Goal: Connect with others: Connect with others

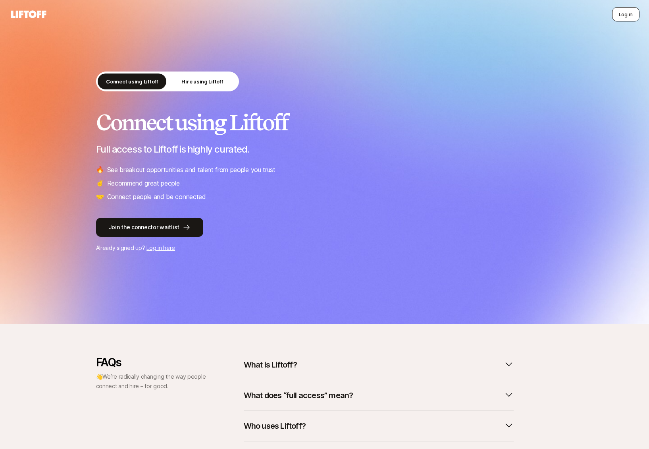
click at [622, 17] on button "Log in" at bounding box center [625, 14] width 27 height 14
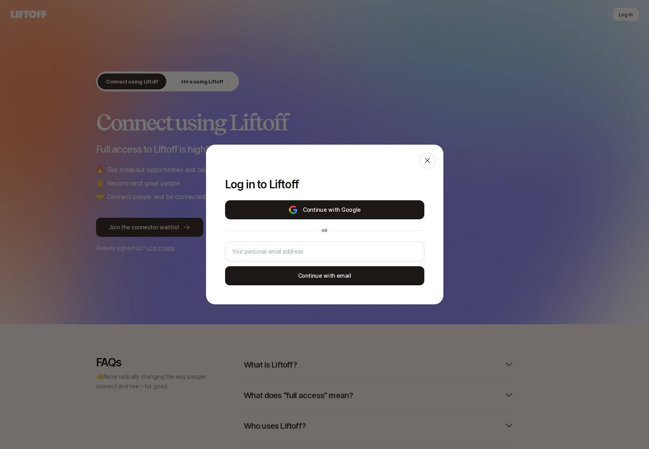
click at [391, 206] on button "Continue with Google" at bounding box center [324, 209] width 199 height 19
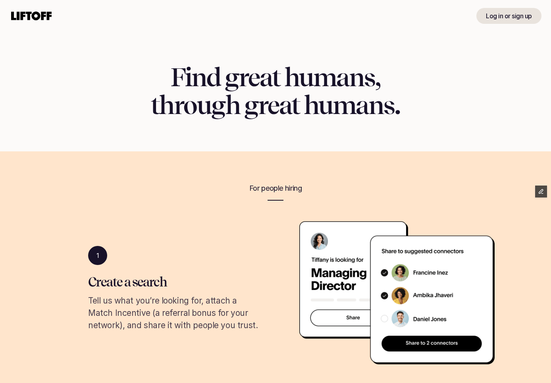
click at [48, 16] on use at bounding box center [31, 16] width 41 height 9
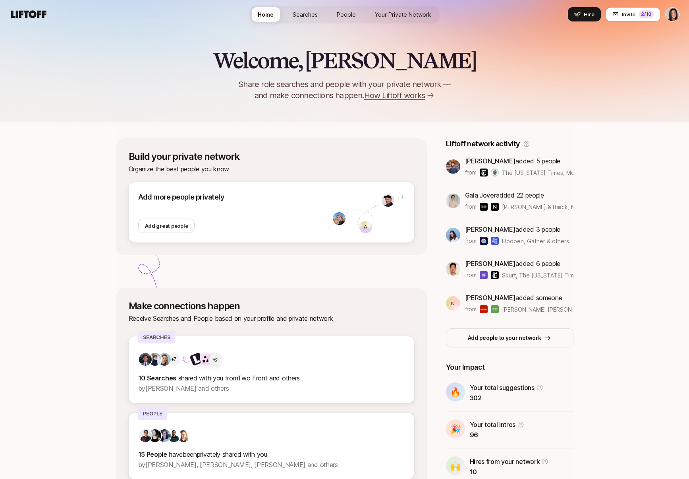
click at [374, 109] on div "Welcome, Eleanor 👋 Share role searches and people with your private network — a…" at bounding box center [344, 61] width 689 height 122
click at [392, 96] on span "How Liftoff works" at bounding box center [394, 95] width 61 height 11
click at [409, 98] on span "How Liftoff works" at bounding box center [394, 95] width 61 height 11
click at [403, 92] on span "How Liftoff works" at bounding box center [394, 95] width 61 height 11
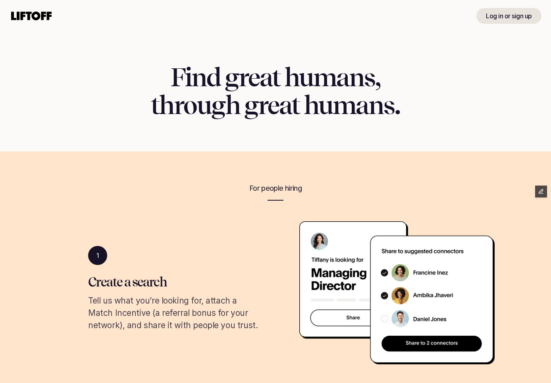
click at [34, 20] on icon at bounding box center [32, 16] width 44 height 13
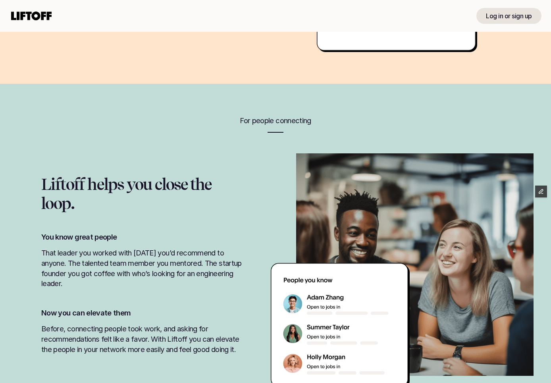
scroll to position [693, 0]
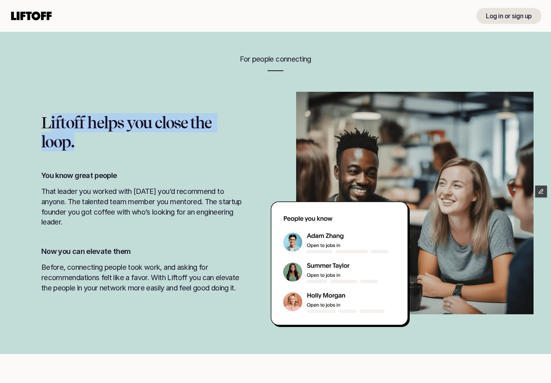
drag, startPoint x: 48, startPoint y: 126, endPoint x: 85, endPoint y: 149, distance: 43.5
click at [85, 149] on h1 "Liftoff helps you close the loop." at bounding box center [142, 132] width 203 height 38
click at [87, 148] on h1 "Liftoff helps you close the loop." at bounding box center [142, 132] width 203 height 38
drag, startPoint x: 71, startPoint y: 137, endPoint x: 40, endPoint y: 121, distance: 35.2
click at [40, 121] on div "Liftoff helps you close the loop." at bounding box center [142, 132] width 250 height 38
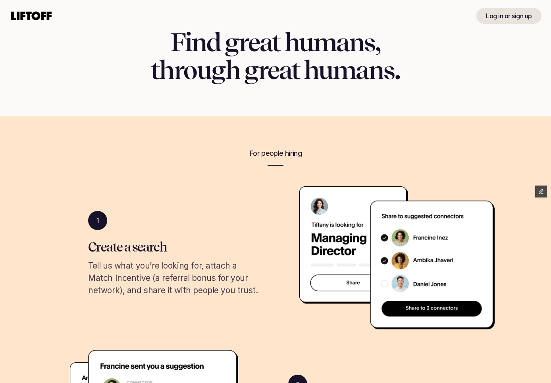
scroll to position [0, 0]
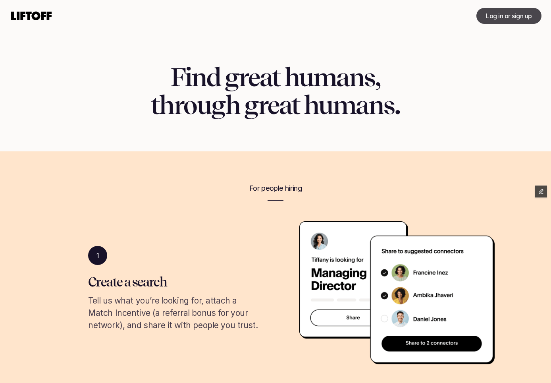
click at [490, 18] on p "Log in or sign up" at bounding box center [509, 16] width 46 height 10
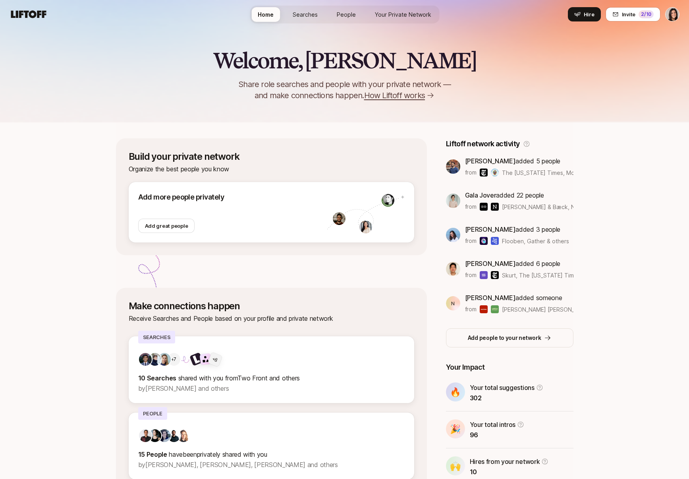
click at [397, 99] on span "How Liftoff works" at bounding box center [394, 95] width 61 height 11
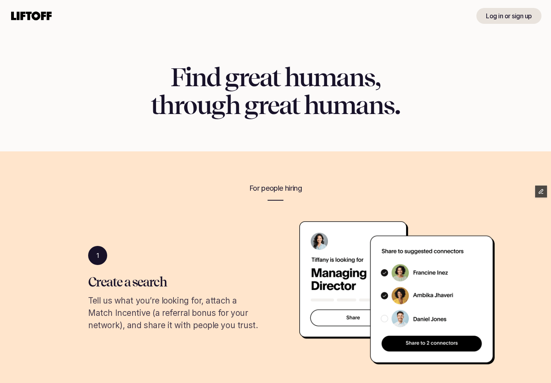
click at [21, 13] on use at bounding box center [31, 16] width 41 height 9
click at [45, 14] on icon at bounding box center [32, 16] width 44 height 13
click at [44, 11] on icon at bounding box center [32, 16] width 44 height 13
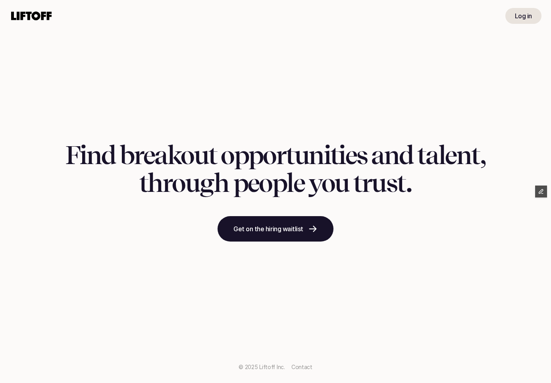
click at [46, 42] on div "Find breakout opportunities and talent, through people you trust. Get on the hi…" at bounding box center [275, 191] width 551 height 383
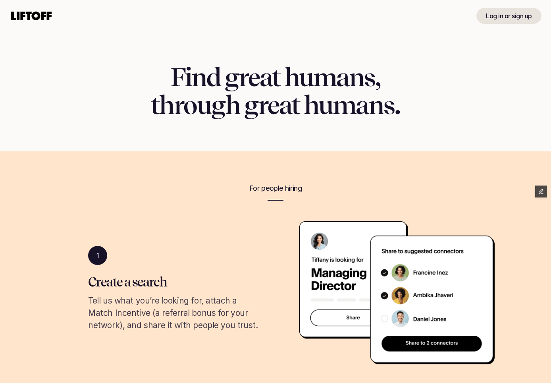
click at [34, 17] on use at bounding box center [31, 16] width 41 height 9
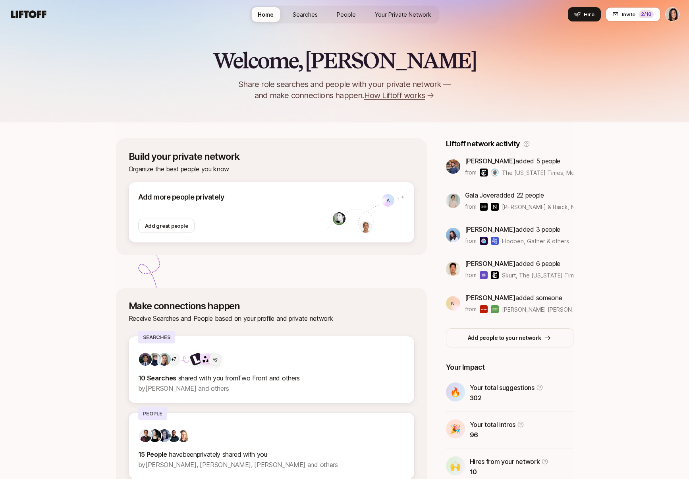
click at [402, 96] on span "How Liftoff works" at bounding box center [394, 95] width 61 height 11
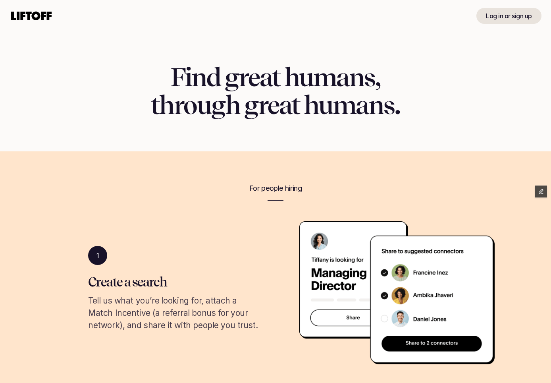
click at [40, 15] on use at bounding box center [31, 16] width 41 height 9
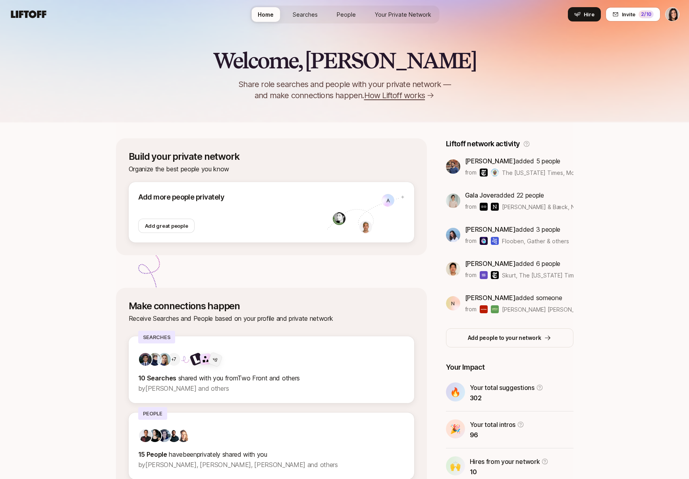
click at [386, 102] on div "Welcome, [PERSON_NAME] 👋 Share role searches and people with your private netwo…" at bounding box center [344, 61] width 689 height 122
click at [385, 98] on span "How Liftoff works" at bounding box center [394, 95] width 61 height 11
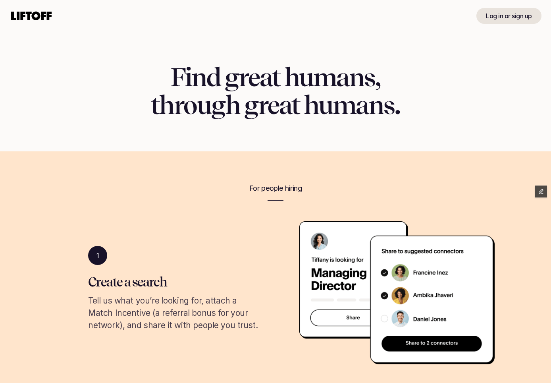
click at [44, 19] on icon at bounding box center [32, 16] width 44 height 13
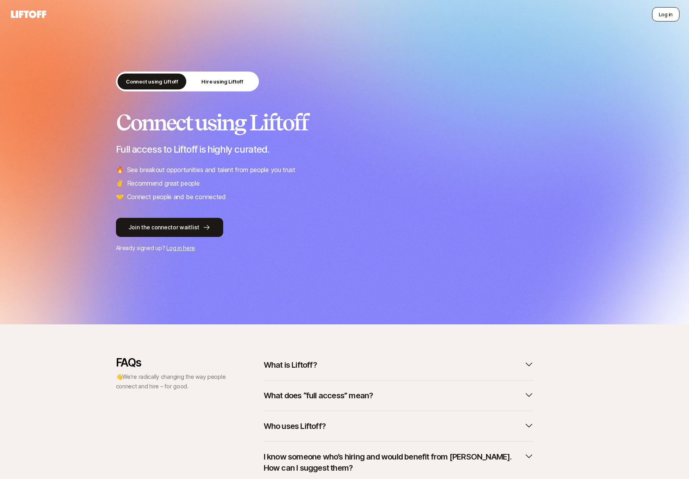
click at [661, 16] on button "Log in" at bounding box center [665, 14] width 27 height 14
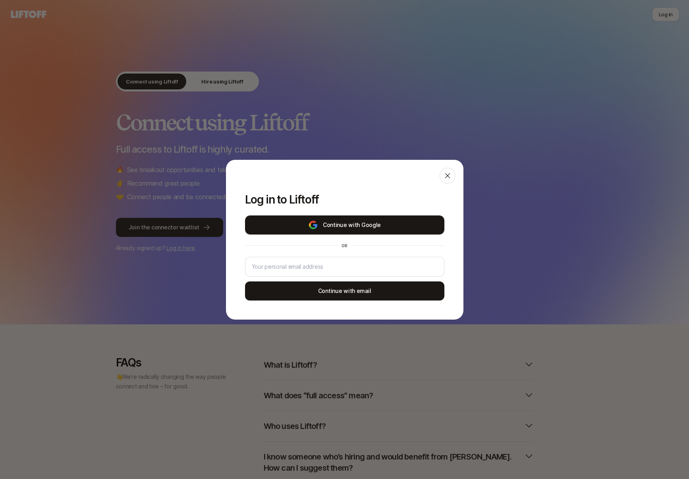
click at [424, 221] on button "Continue with Google" at bounding box center [344, 224] width 199 height 19
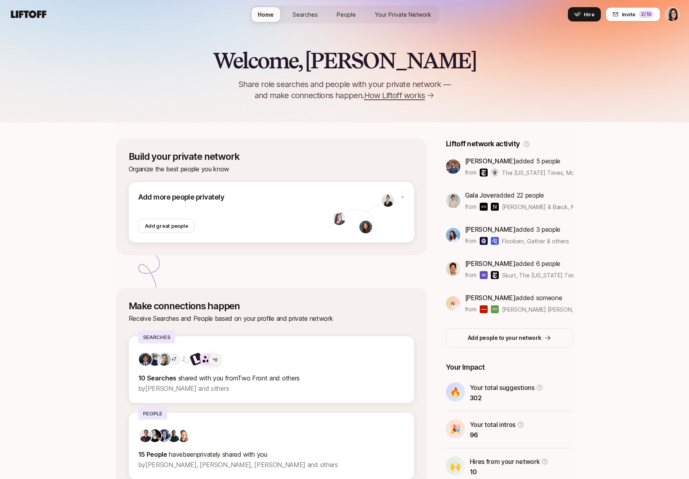
click at [408, 96] on span "How Liftoff works" at bounding box center [394, 95] width 61 height 11
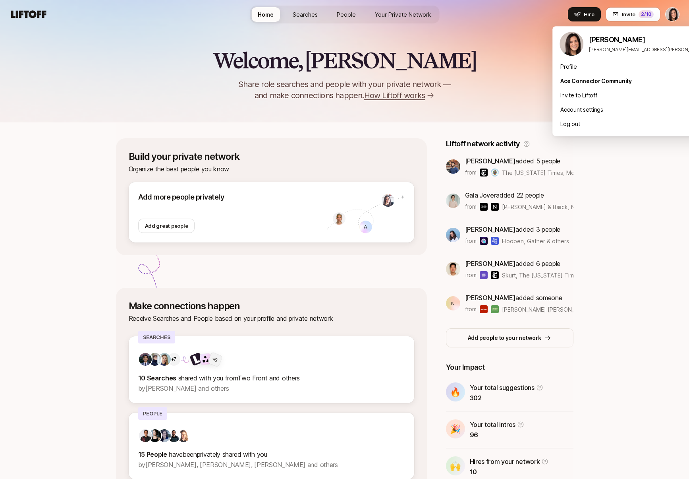
click at [669, 14] on html "Home Searches People Your Private Network Hire Home Searches People Your Privat…" at bounding box center [344, 239] width 689 height 479
click at [571, 124] on div "Log out" at bounding box center [650, 124] width 197 height 14
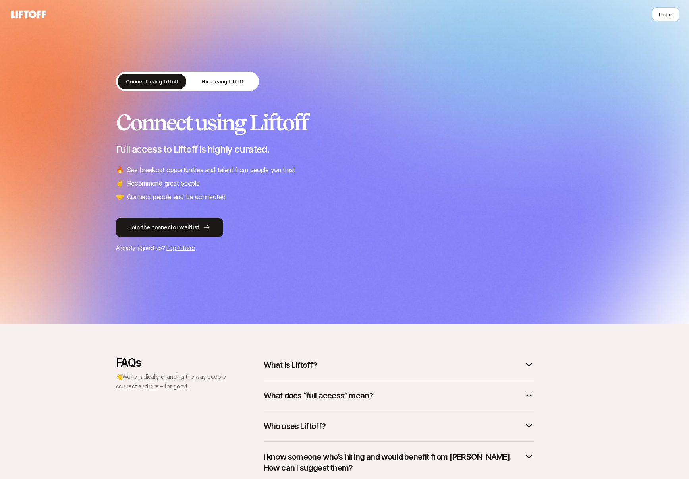
click at [33, 12] on icon at bounding box center [28, 14] width 35 height 8
click at [500, 173] on li "🔥 See breakout opportunities and talent from people you trust" at bounding box center [344, 169] width 457 height 10
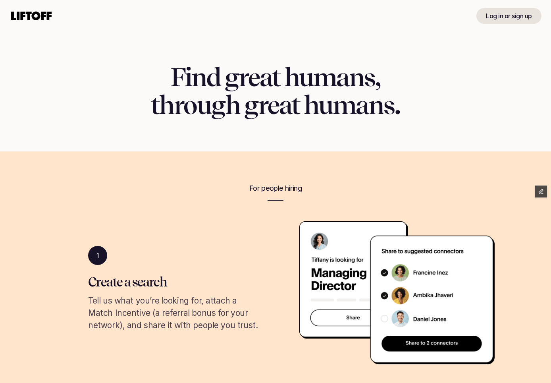
click at [77, 25] on div "Log in or sign up" at bounding box center [275, 16] width 551 height 32
click at [47, 16] on use at bounding box center [31, 16] width 41 height 9
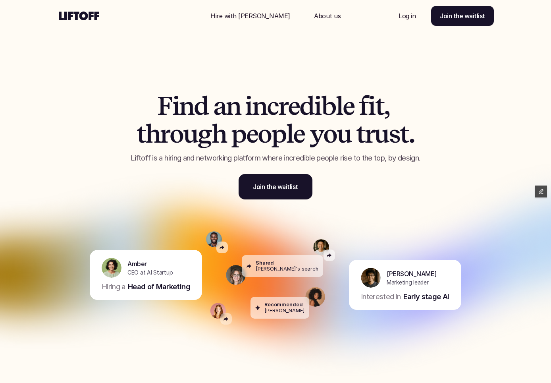
click at [67, 177] on div "F i n d a n i n c r e d i b l e f i t , t h r o u g h p e o p l e y o u t r u s…" at bounding box center [275, 126] width 477 height 187
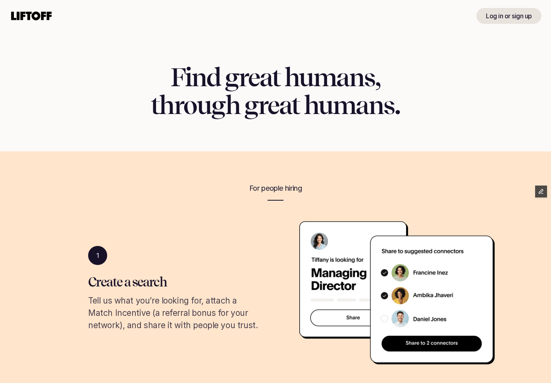
click at [42, 18] on use at bounding box center [31, 16] width 41 height 9
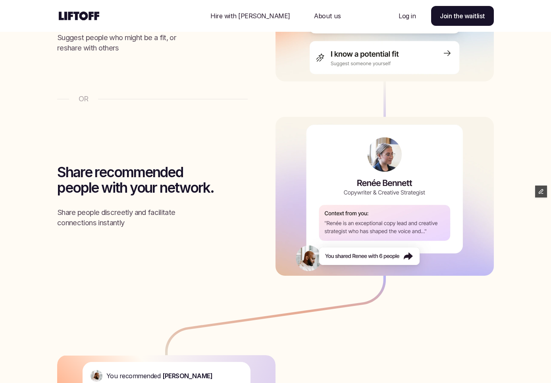
scroll to position [1084, 0]
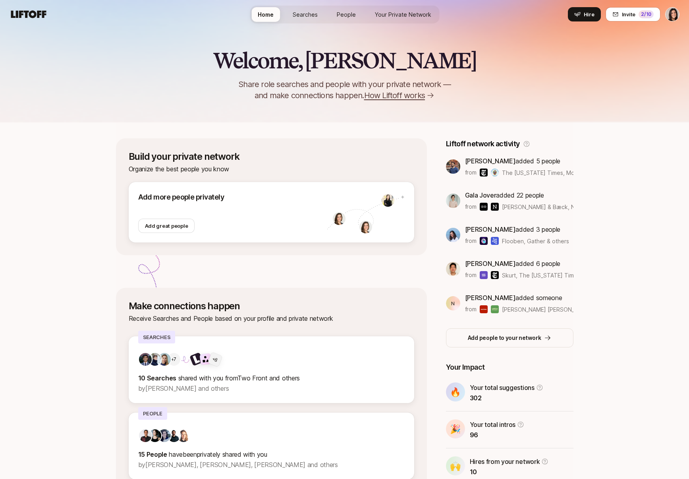
click at [302, 8] on link "Searches" at bounding box center [305, 14] width 38 height 15
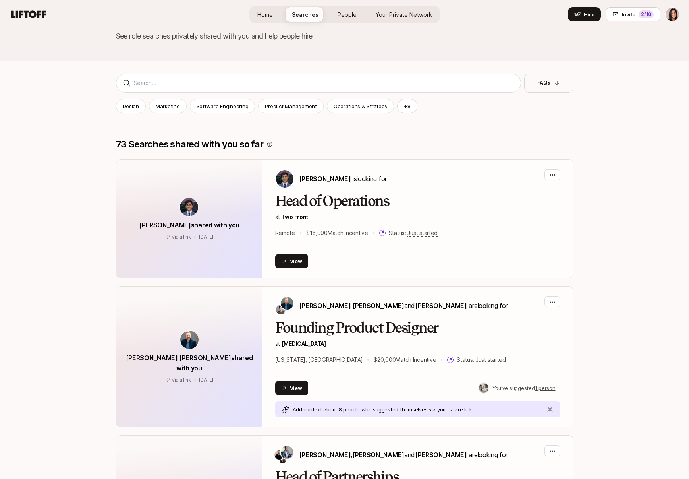
scroll to position [116, 0]
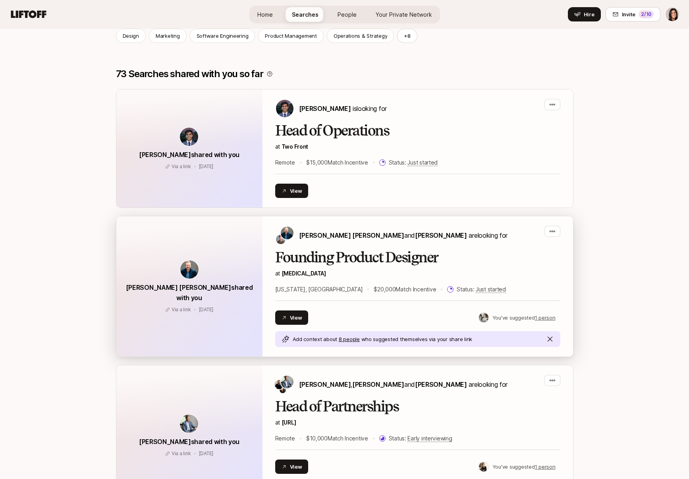
click at [404, 236] on span "and David Deng" at bounding box center [435, 235] width 63 height 8
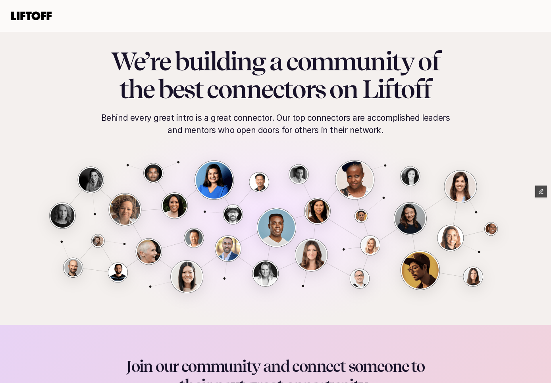
click at [43, 19] on use at bounding box center [31, 16] width 41 height 9
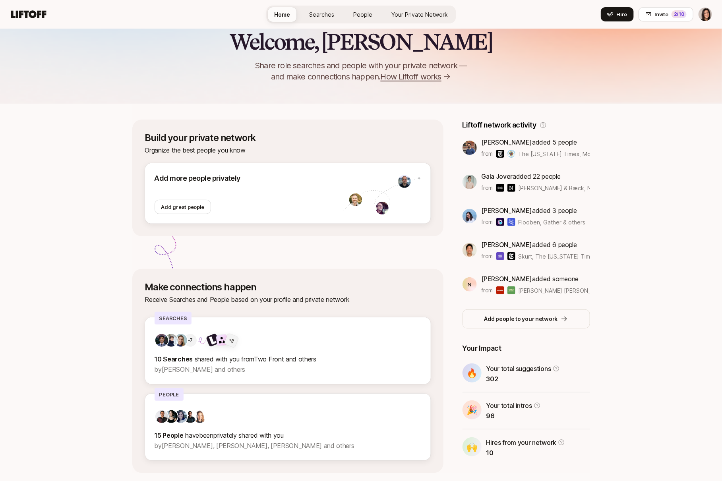
scroll to position [42, 0]
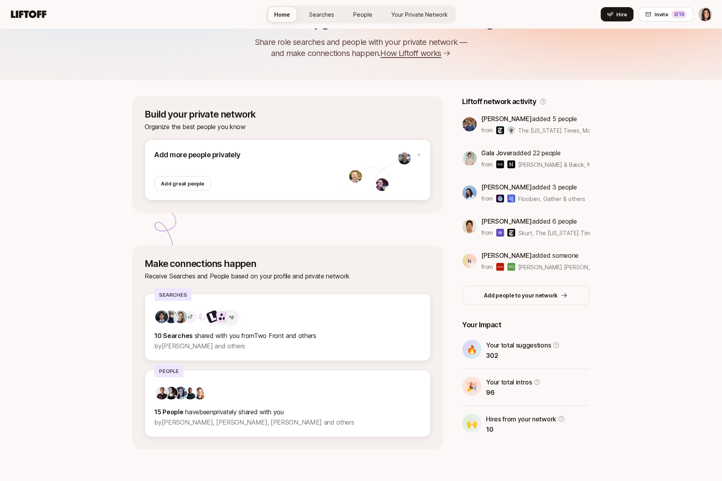
click at [270, 364] on div "Make connections happen Receive Searches and People based on your profile and p…" at bounding box center [287, 347] width 311 height 204
click at [286, 347] on p "by [PERSON_NAME] and others" at bounding box center [287, 346] width 266 height 10
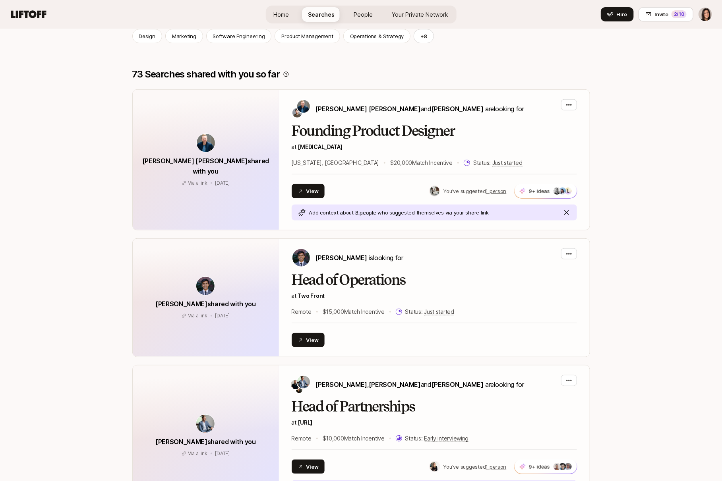
scroll to position [116, 0]
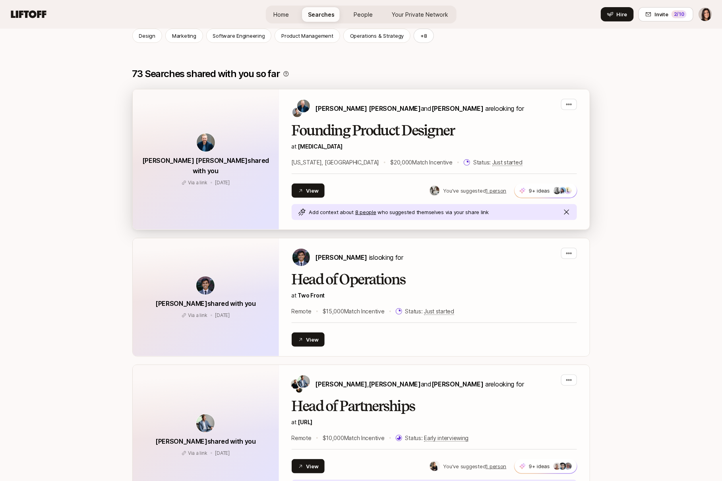
click at [520, 154] on div "Founding Product Designer at [MEDICAL_DATA] [US_STATE], [GEOGRAPHIC_DATA] $20,0…" at bounding box center [433, 145] width 285 height 44
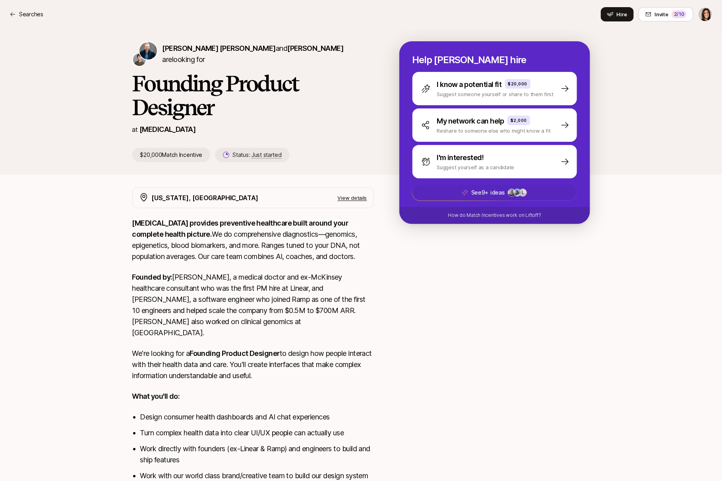
click at [502, 193] on p "See 9+ ideas" at bounding box center [488, 193] width 34 height 10
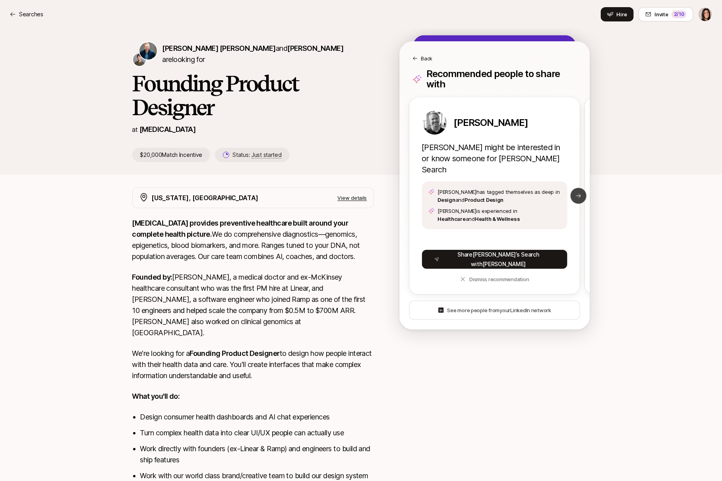
click at [574, 189] on button "Next slide" at bounding box center [578, 196] width 16 height 16
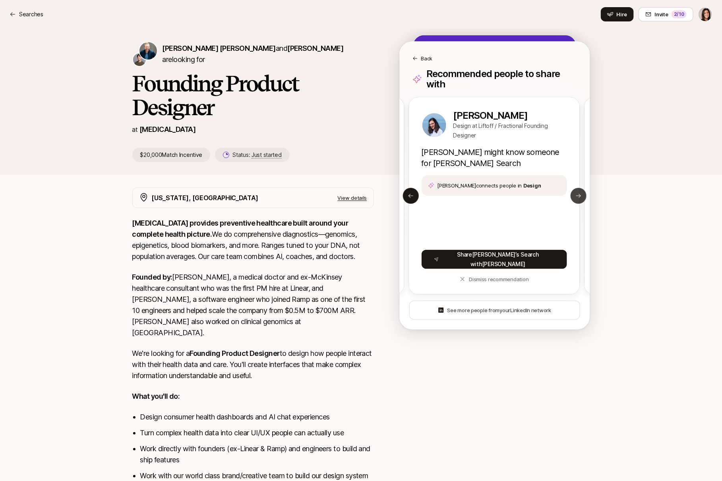
click at [574, 189] on button "Next slide" at bounding box center [578, 196] width 16 height 16
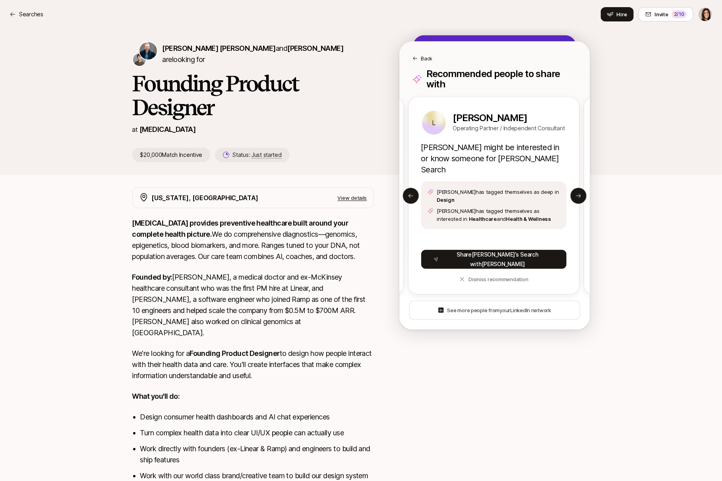
click at [426, 52] on div "Back" at bounding box center [494, 52] width 190 height 21
click at [426, 58] on p "Back" at bounding box center [427, 58] width 12 height 8
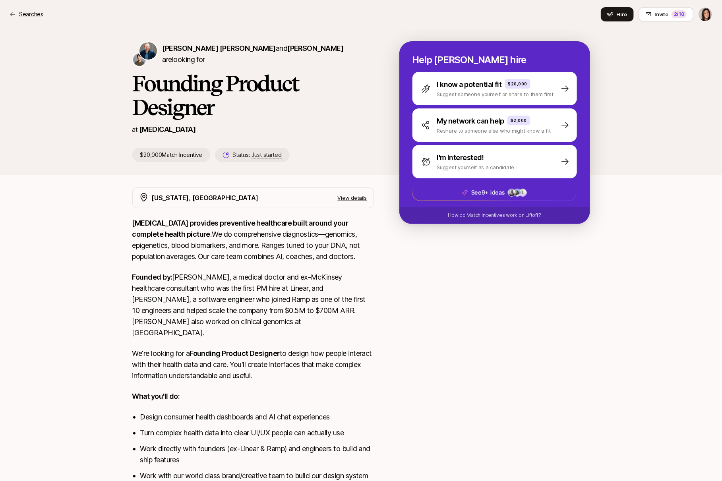
click at [13, 13] on icon at bounding box center [13, 14] width 6 height 6
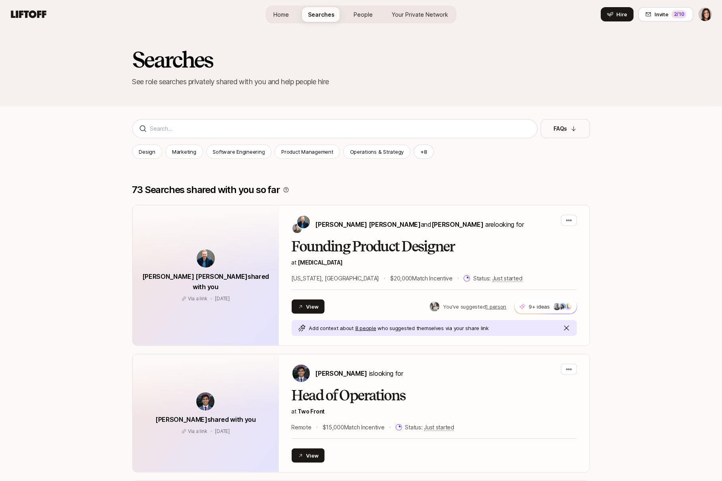
click at [360, 17] on span "People" at bounding box center [363, 14] width 19 height 8
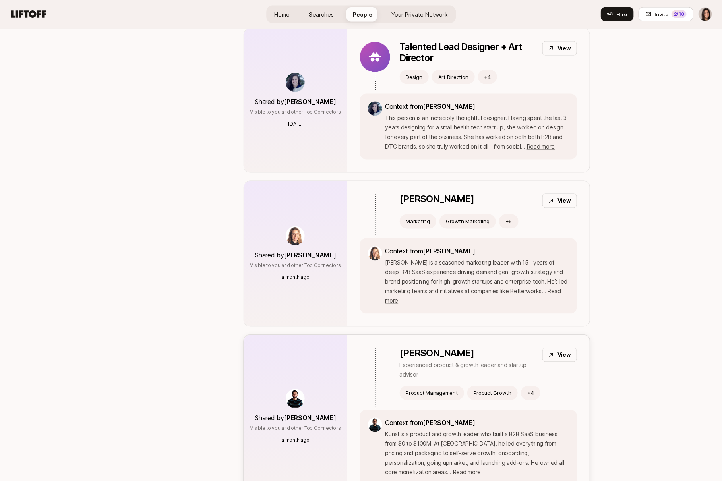
scroll to position [643, 0]
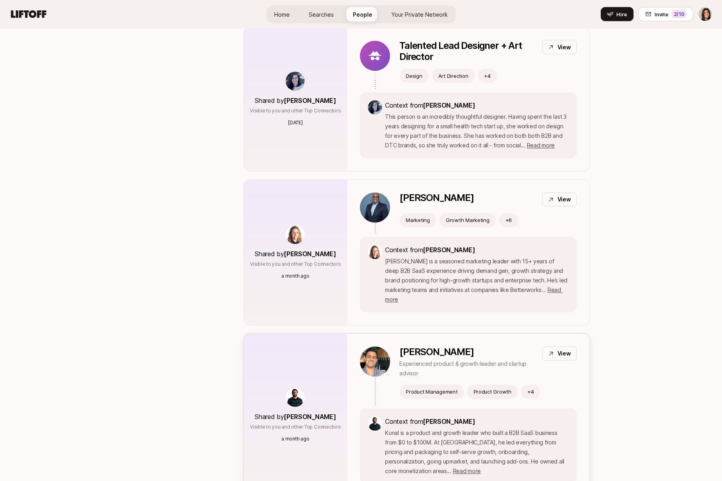
click at [350, 349] on div "[PERSON_NAME] Experienced product & growth leader and startup advisor View Prod…" at bounding box center [468, 415] width 242 height 163
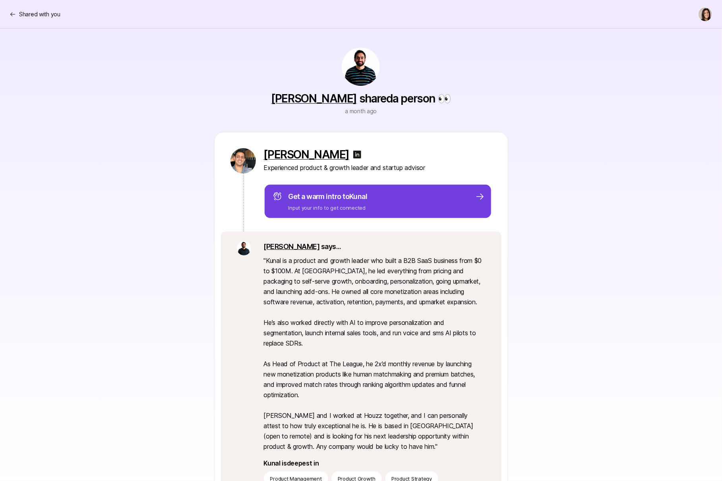
click at [382, 203] on div "Get a warm intro to Kunal Input your info to get connected" at bounding box center [378, 201] width 212 height 21
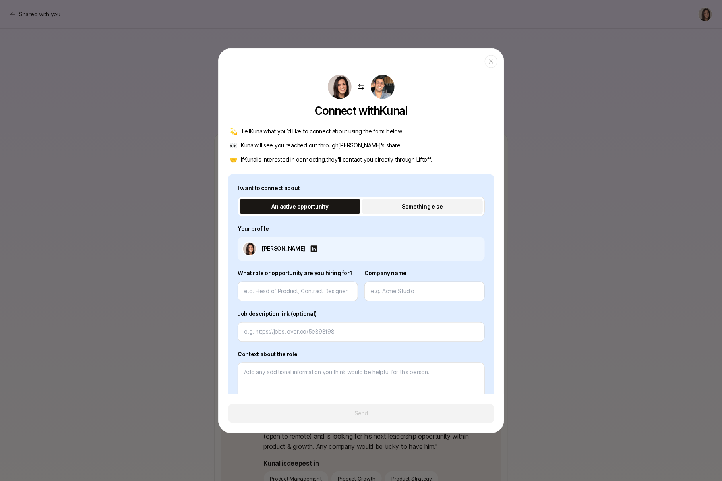
click at [411, 206] on p "Something else" at bounding box center [421, 206] width 41 height 10
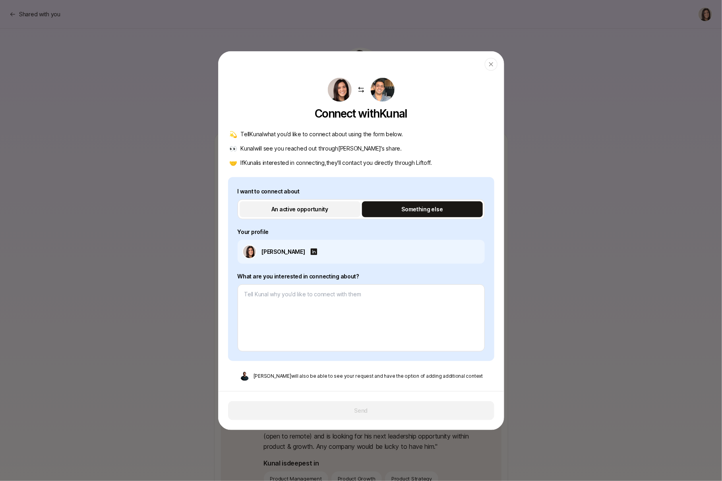
click at [323, 208] on p "An active opportunity" at bounding box center [299, 209] width 57 height 10
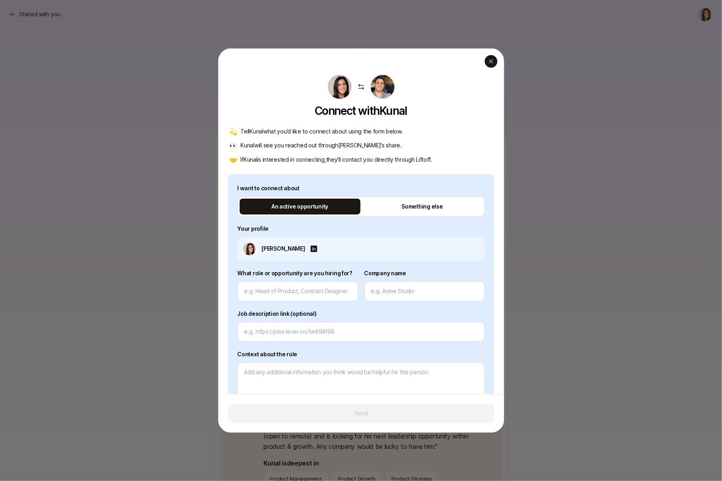
click at [492, 62] on icon "button" at bounding box center [491, 61] width 6 height 6
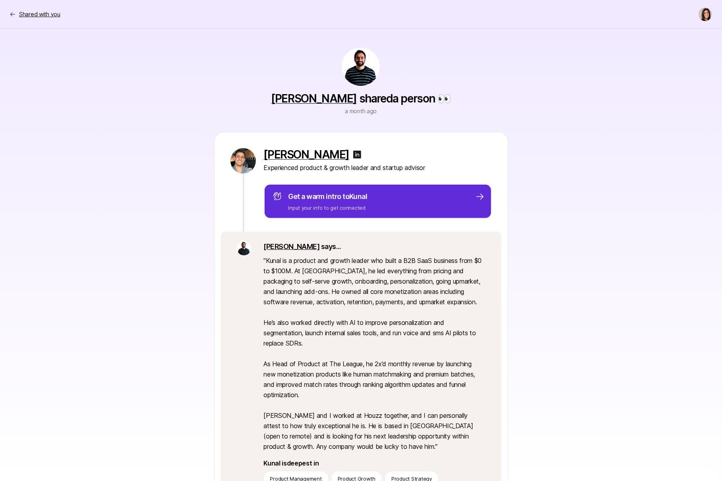
click at [47, 19] on p "Shared with you" at bounding box center [39, 15] width 41 height 10
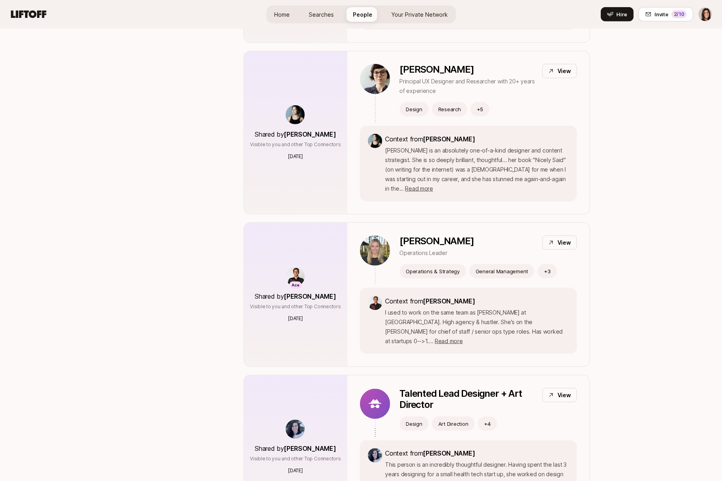
scroll to position [348, 0]
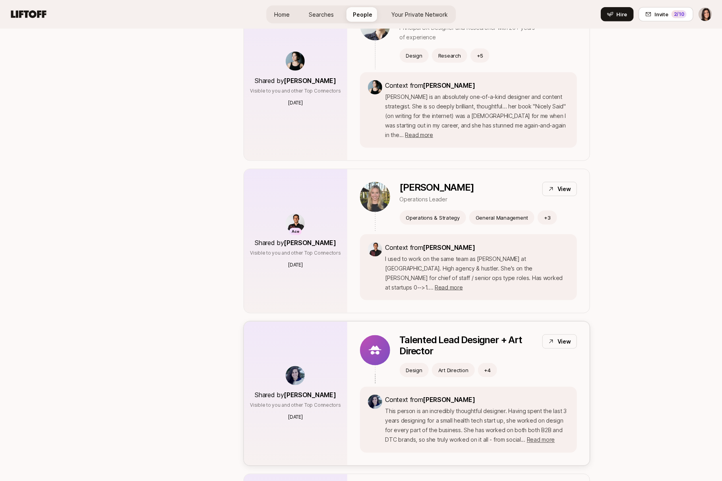
click at [473, 334] on p "Talented Lead Designer + Art Director" at bounding box center [467, 345] width 136 height 22
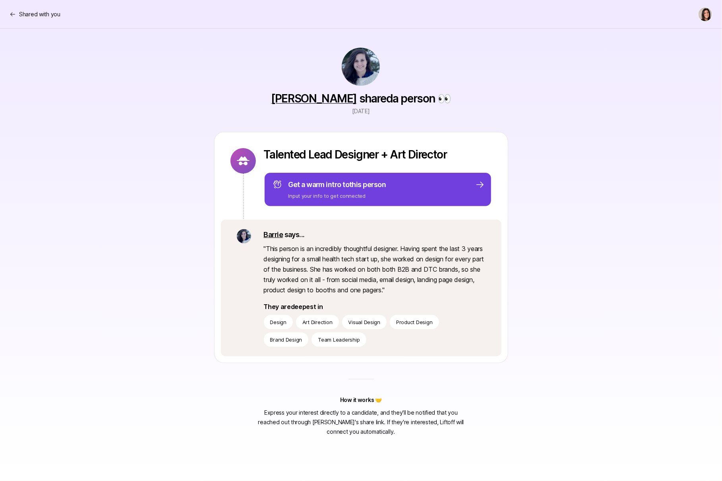
click at [336, 185] on p "Get a warm intro to this person" at bounding box center [337, 184] width 98 height 11
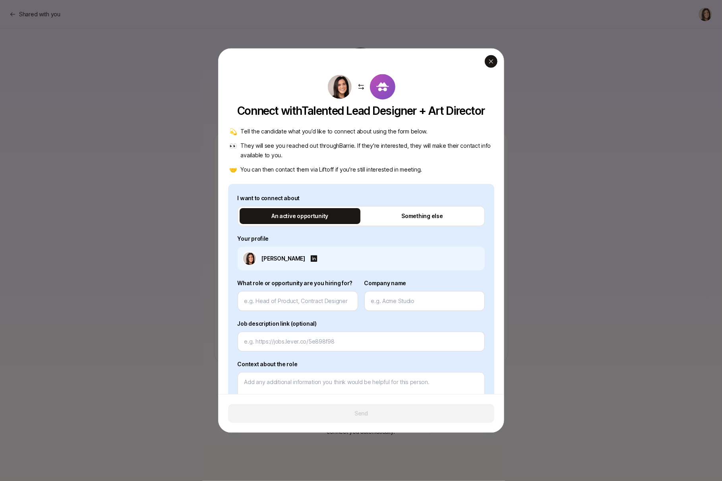
click at [492, 64] on icon "button" at bounding box center [491, 61] width 6 height 6
type textarea "x"
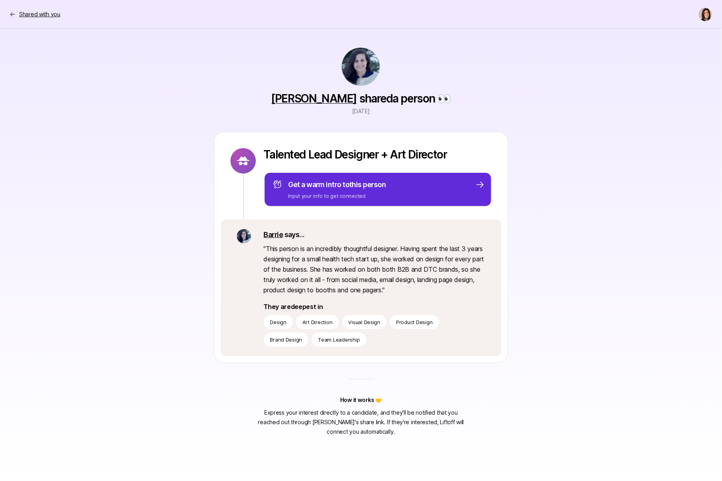
click at [52, 14] on p "Shared with you" at bounding box center [39, 15] width 41 height 10
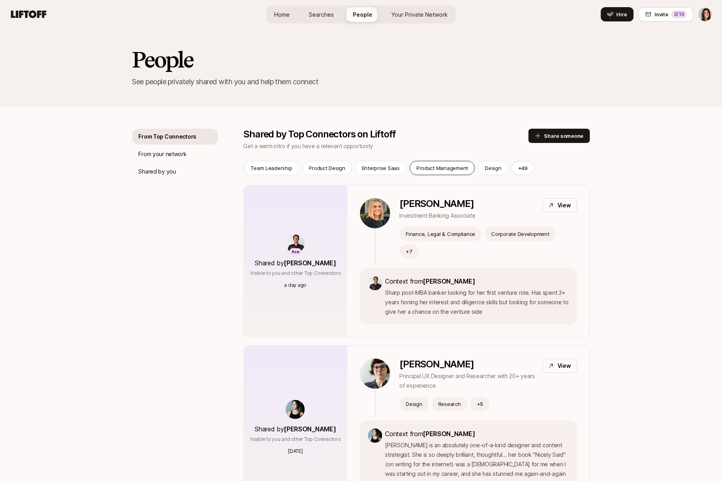
click at [427, 170] on p "Product Management" at bounding box center [442, 168] width 52 height 8
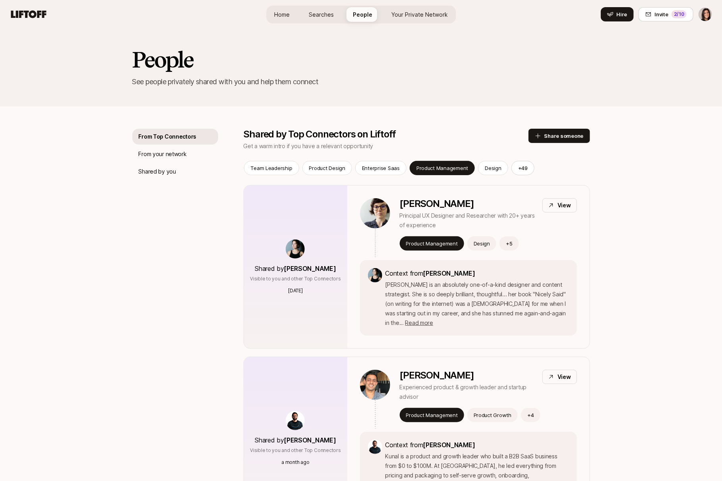
click at [416, 167] on p "Product Management" at bounding box center [442, 168] width 52 height 8
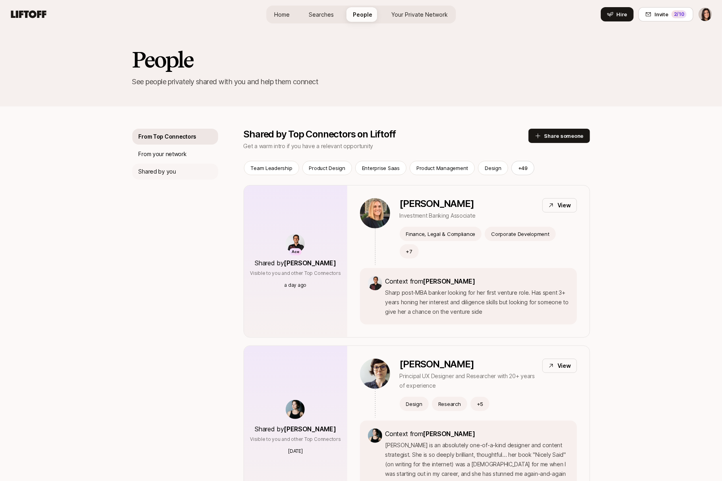
click at [168, 165] on div "Shared by you" at bounding box center [175, 172] width 86 height 16
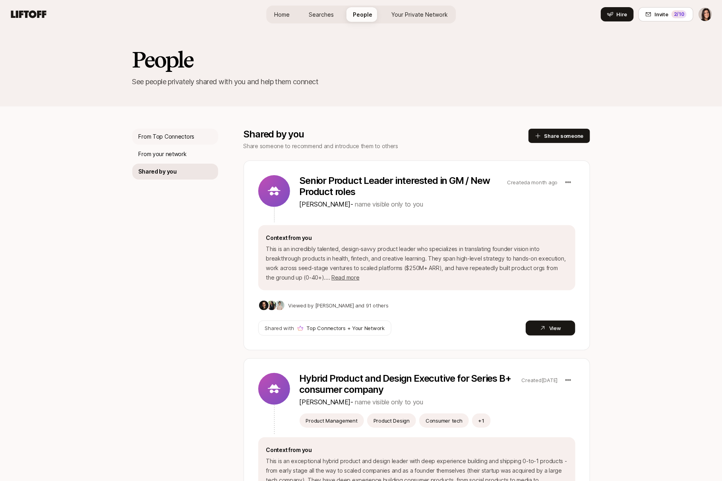
click at [186, 130] on div "From Top Connectors" at bounding box center [175, 137] width 86 height 16
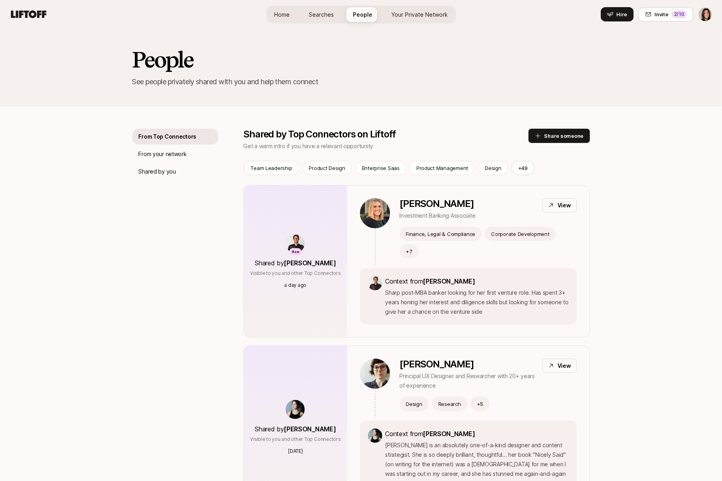
click at [426, 13] on span "Your Private Network" at bounding box center [419, 14] width 56 height 8
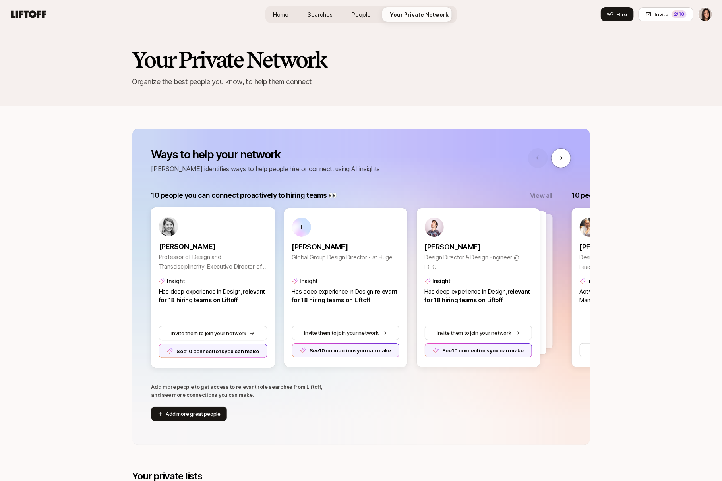
click at [235, 351] on div "See 10 connections you can make" at bounding box center [212, 350] width 108 height 14
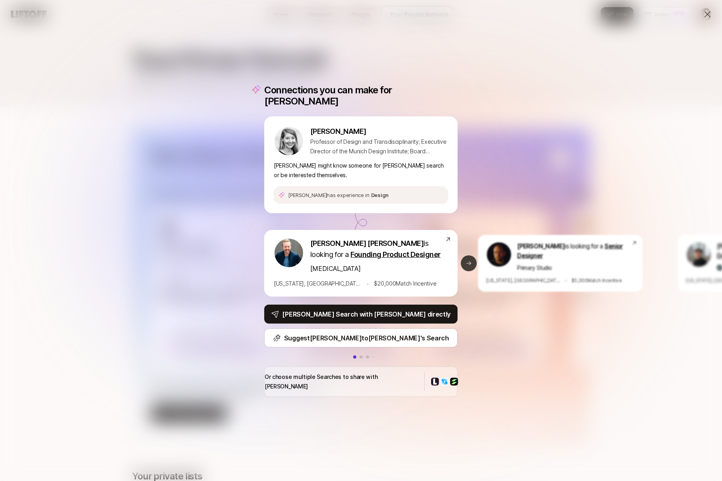
click at [463, 263] on button "Next slide" at bounding box center [469, 263] width 16 height 16
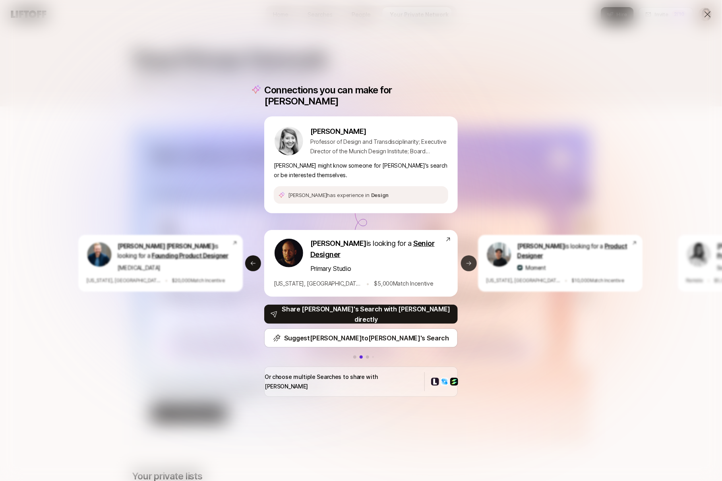
click at [473, 263] on button "Next slide" at bounding box center [469, 263] width 16 height 16
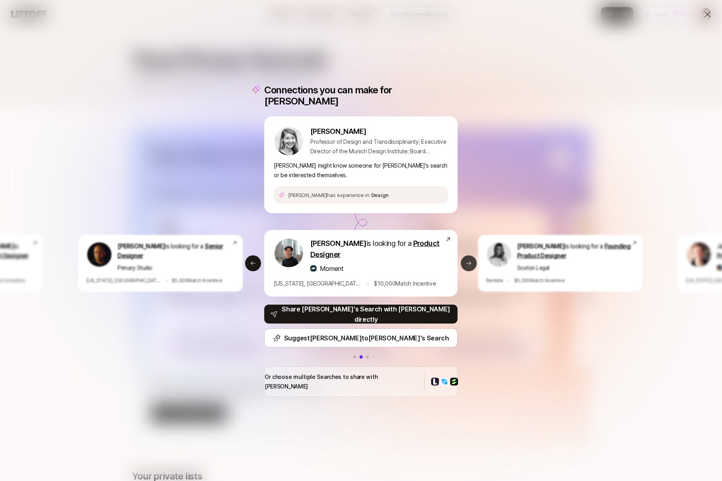
click at [467, 266] on button "Next slide" at bounding box center [469, 263] width 16 height 16
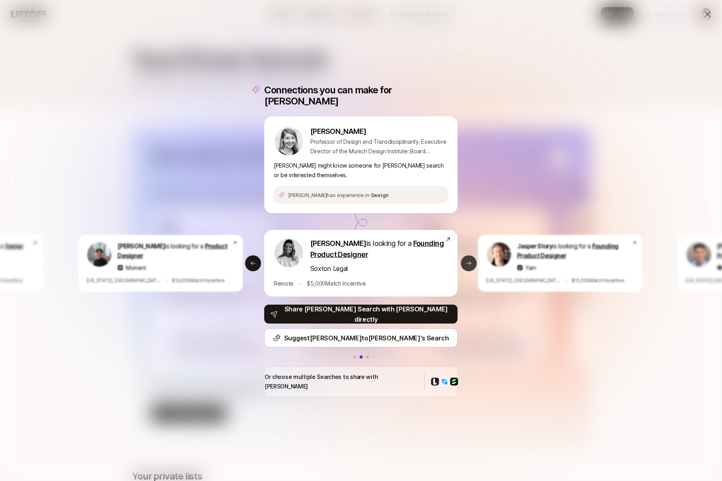
click at [470, 260] on icon at bounding box center [468, 263] width 6 height 6
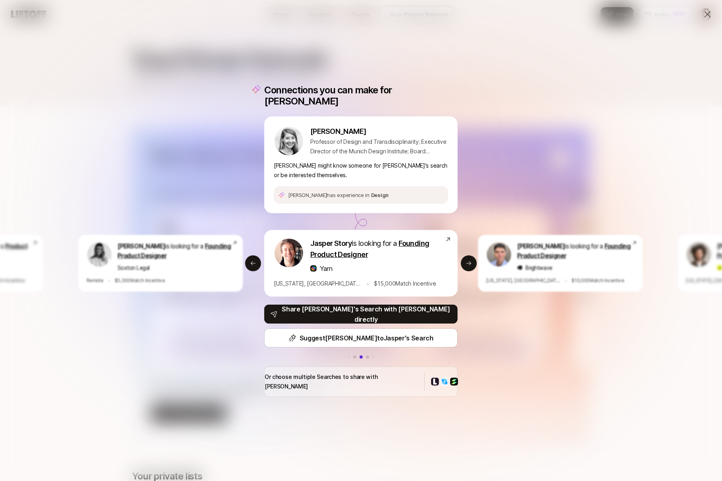
click at [689, 10] on icon at bounding box center [707, 15] width 10 height 10
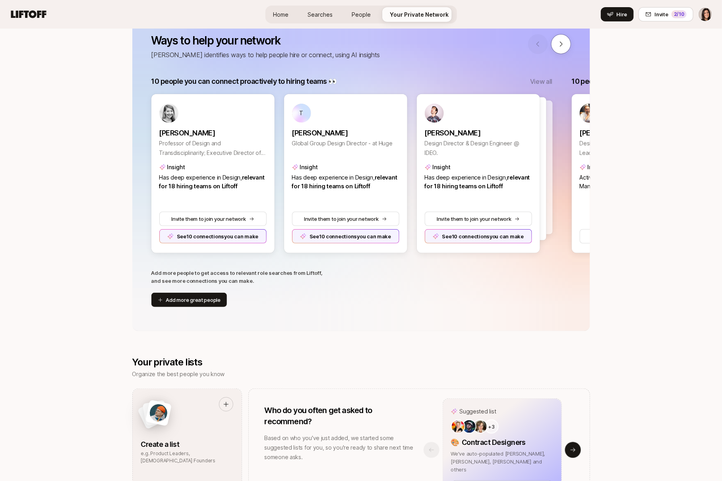
scroll to position [110, 0]
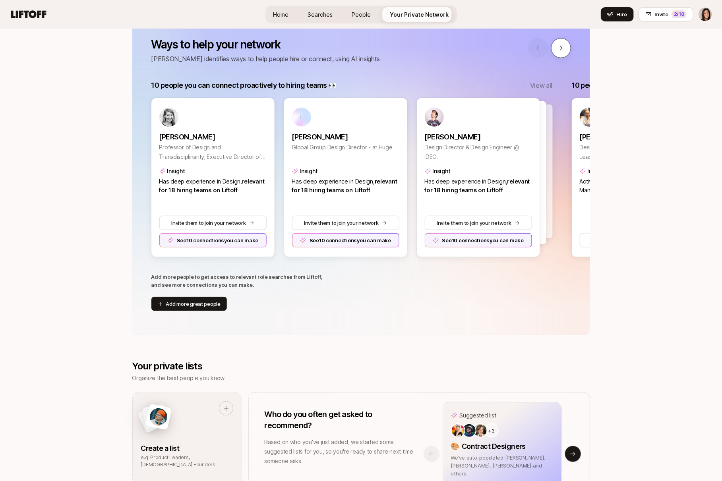
click at [561, 48] on icon at bounding box center [560, 47] width 7 height 7
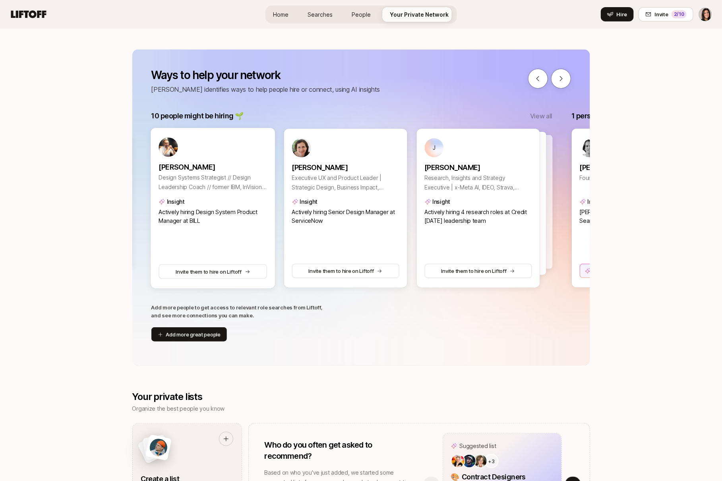
scroll to position [71, 0]
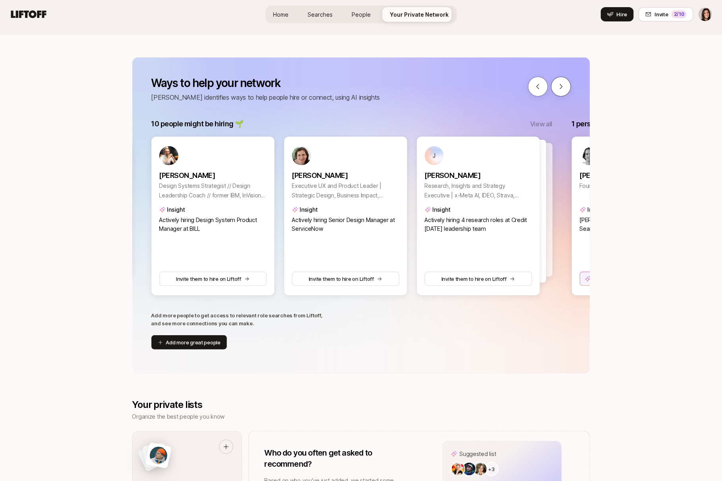
click at [555, 86] on button at bounding box center [561, 87] width 20 height 20
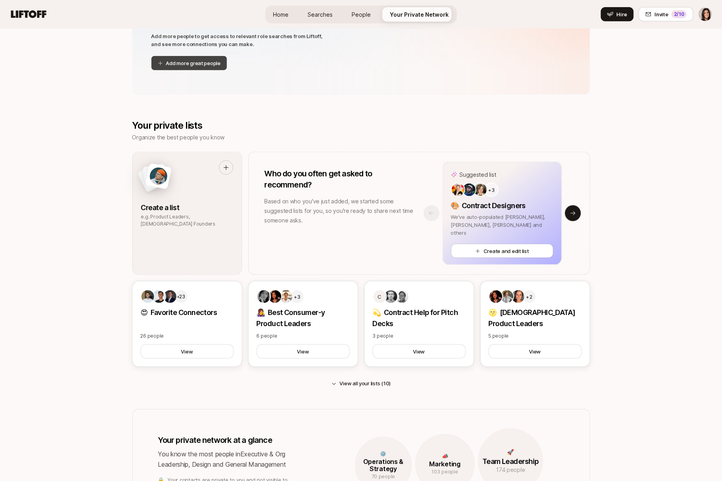
scroll to position [365, 0]
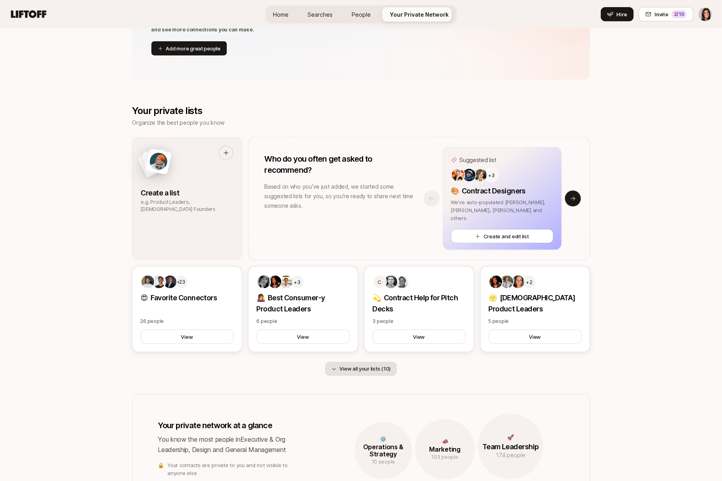
click at [337, 373] on button "View all your lists (10)" at bounding box center [361, 369] width 72 height 14
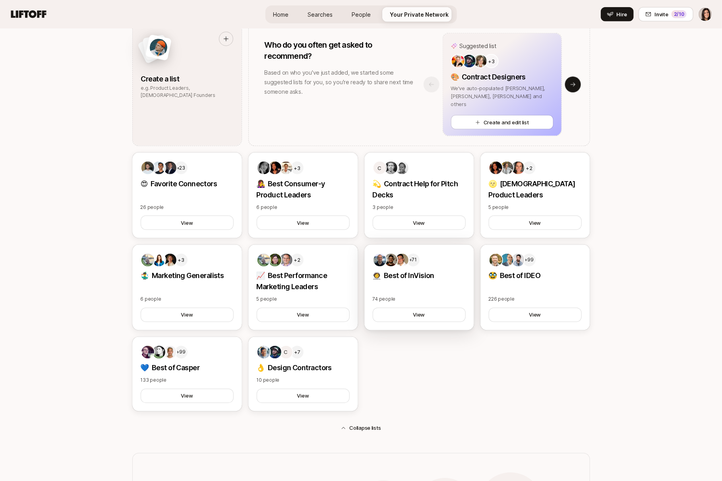
scroll to position [475, 0]
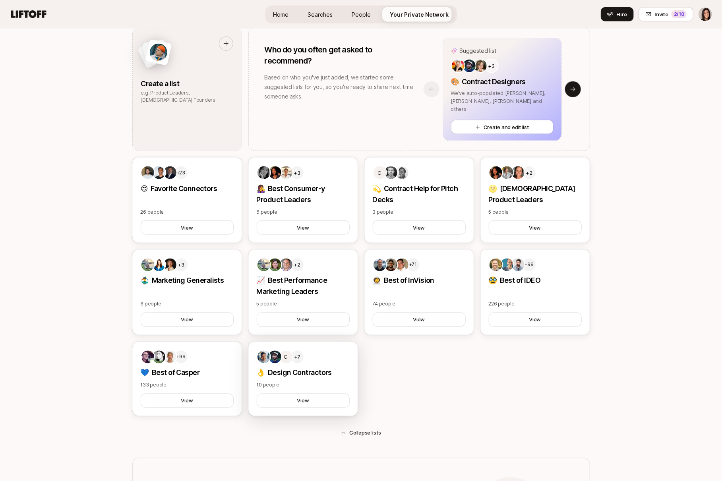
click at [323, 358] on div "C +7" at bounding box center [303, 357] width 93 height 14
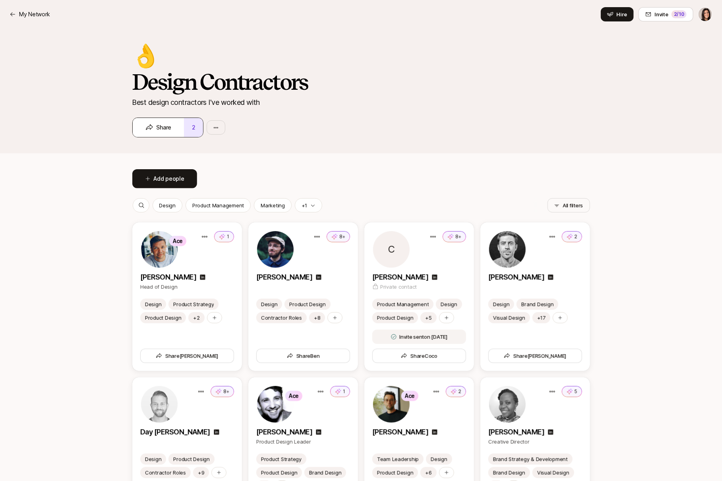
click at [193, 134] on button "2" at bounding box center [193, 127] width 19 height 19
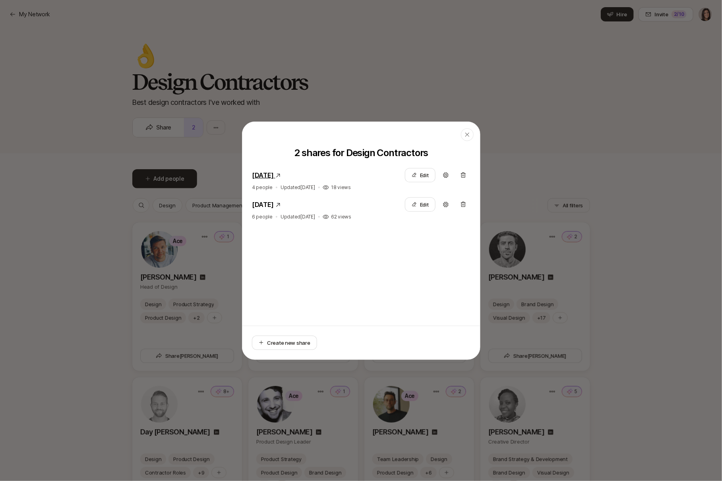
click at [274, 176] on link "[DATE]" at bounding box center [263, 175] width 22 height 8
click at [466, 137] on icon "button" at bounding box center [467, 134] width 6 height 6
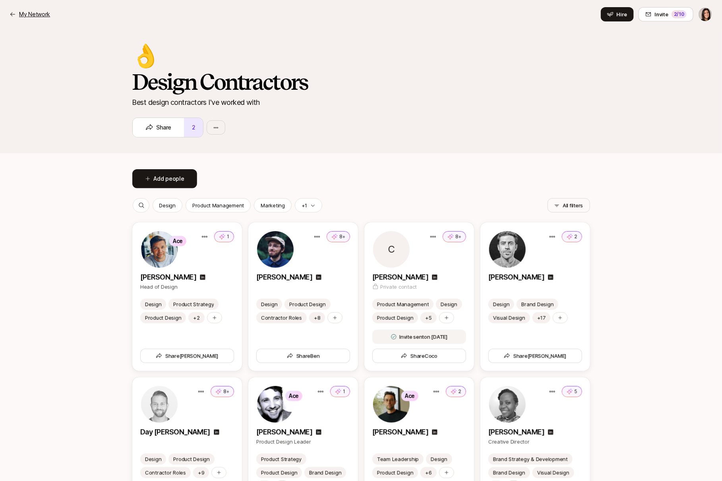
click at [30, 15] on p "My Network" at bounding box center [34, 15] width 31 height 10
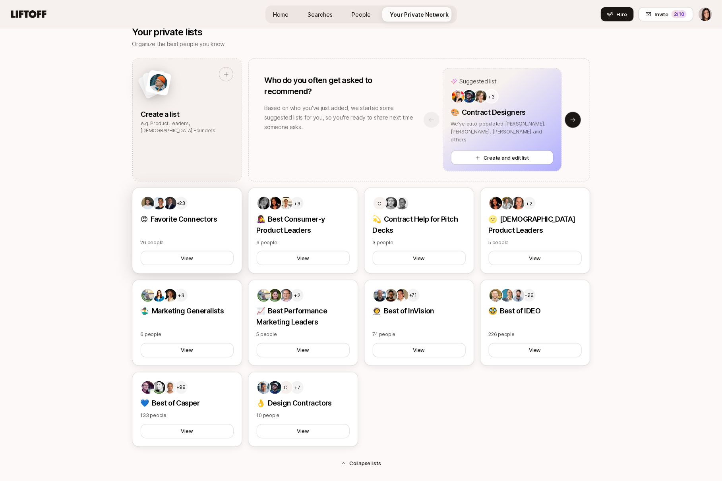
scroll to position [446, 0]
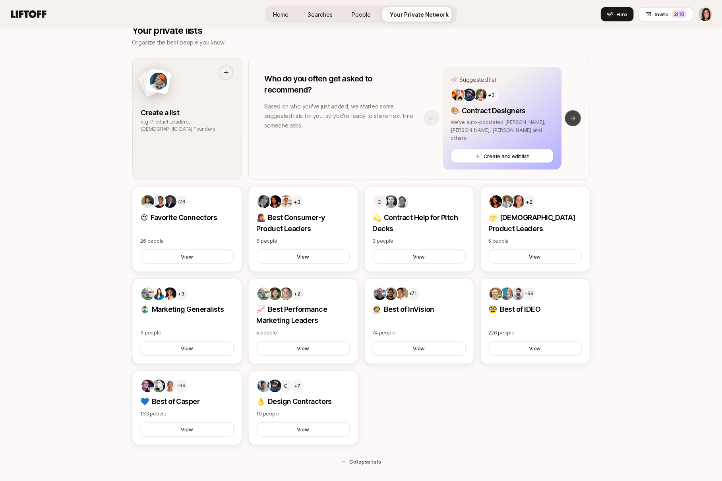
click at [569, 114] on button "Next slide" at bounding box center [573, 118] width 16 height 16
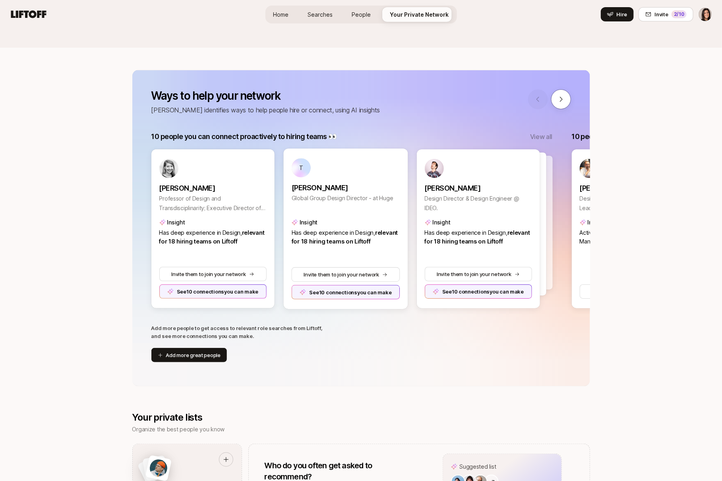
scroll to position [79, 0]
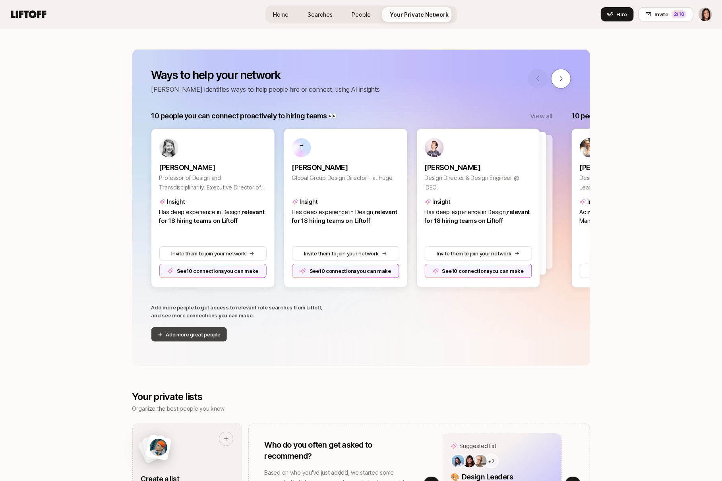
click at [208, 333] on button "Add more great people" at bounding box center [189, 334] width 76 height 14
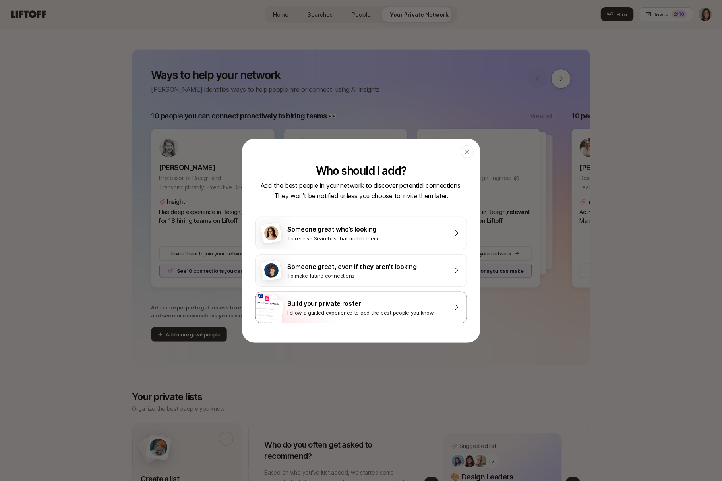
click at [337, 311] on div "Follow a guided experience to add the best people you know" at bounding box center [366, 313] width 159 height 8
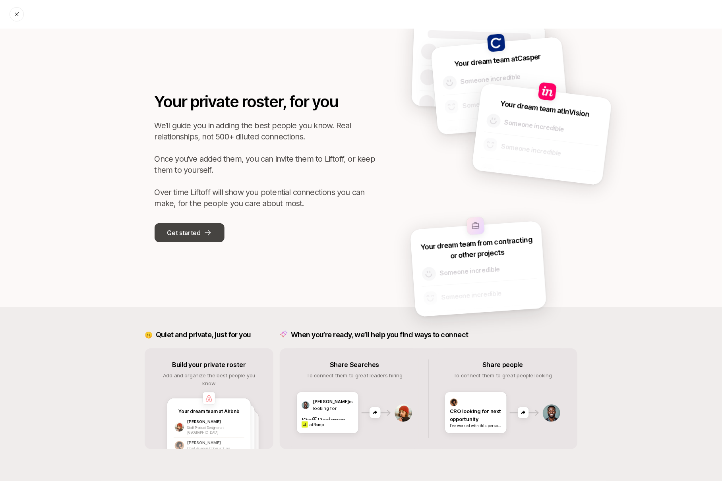
click at [171, 237] on p "Get started" at bounding box center [183, 233] width 33 height 10
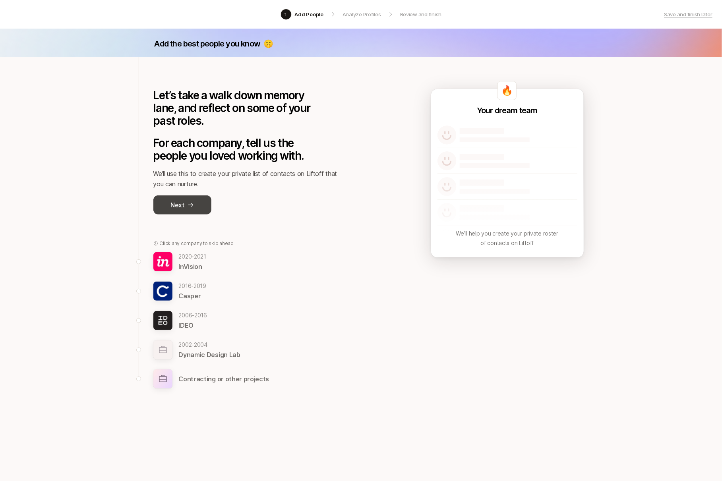
click at [193, 205] on icon at bounding box center [190, 205] width 6 height 6
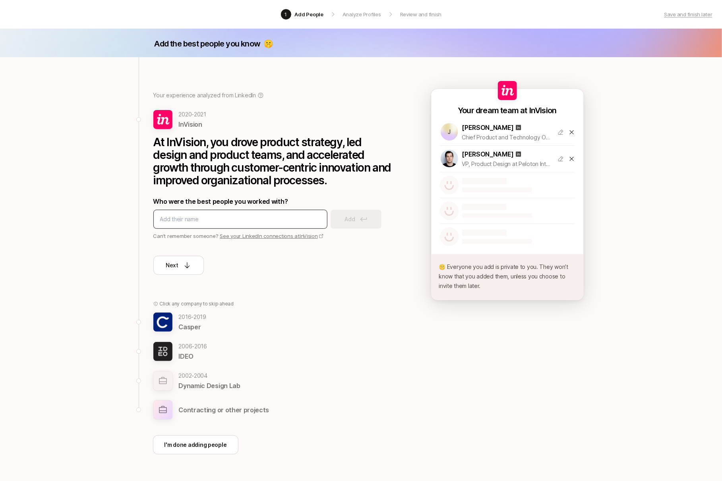
click at [254, 226] on div at bounding box center [240, 219] width 174 height 19
click at [251, 220] on input at bounding box center [240, 219] width 160 height 10
type input "[PERSON_NAME]"
click at [361, 225] on button "Add" at bounding box center [355, 219] width 51 height 19
click at [189, 272] on button "Next" at bounding box center [178, 265] width 50 height 19
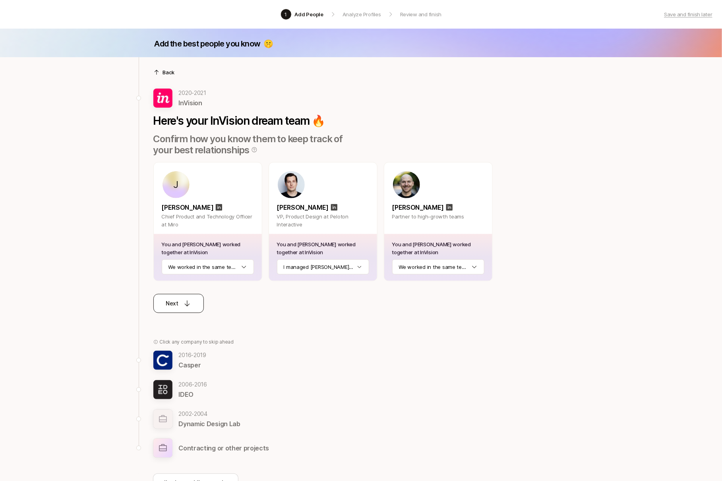
click at [183, 299] on icon at bounding box center [187, 303] width 8 height 8
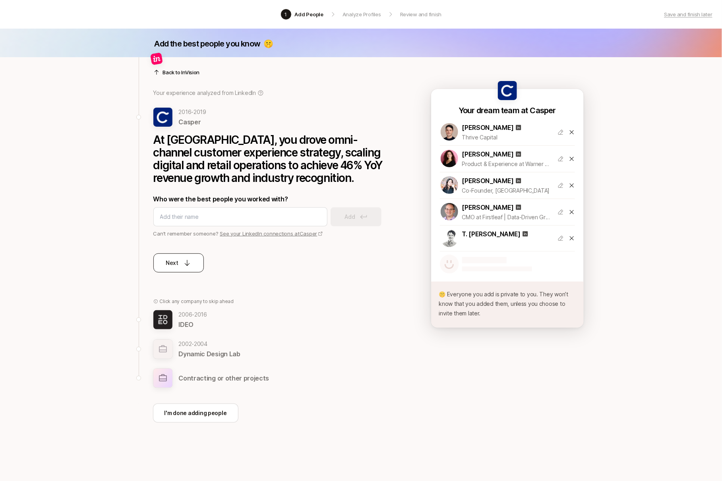
click at [189, 261] on icon at bounding box center [187, 263] width 8 height 8
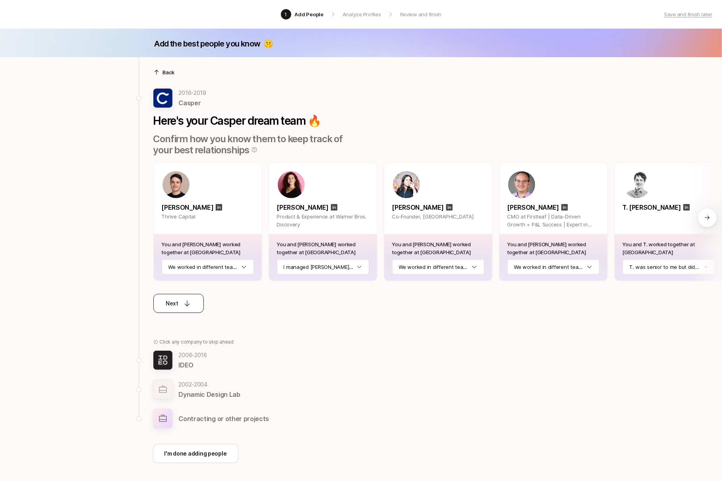
click at [178, 307] on div "Next" at bounding box center [178, 304] width 25 height 10
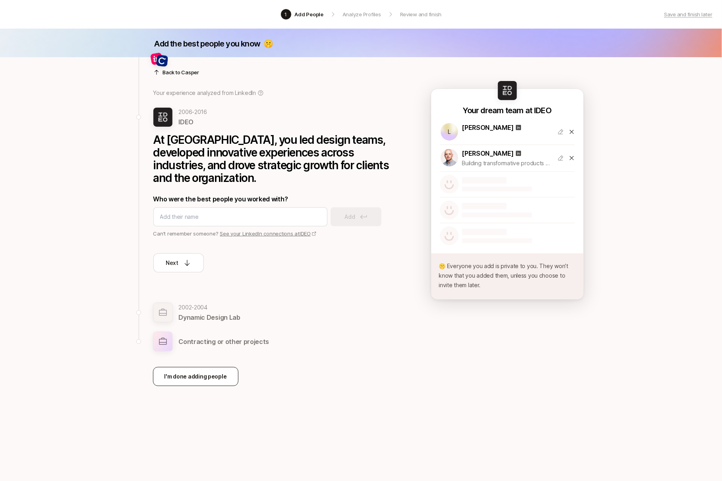
click at [189, 372] on p "I'm done adding people" at bounding box center [195, 377] width 62 height 10
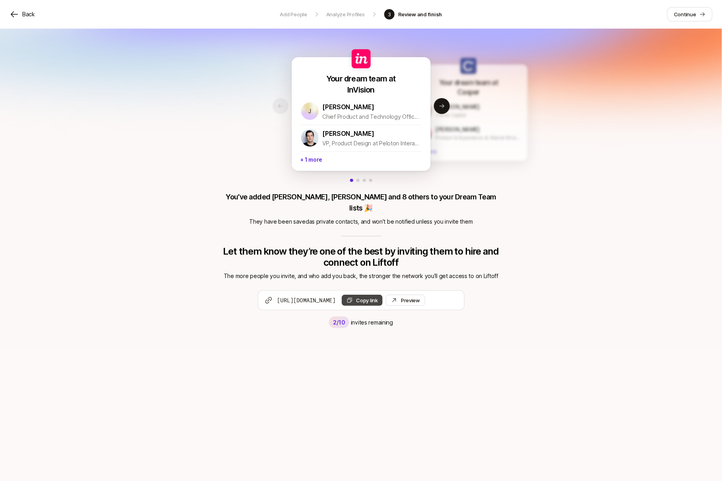
click at [382, 295] on button "Copy link" at bounding box center [362, 300] width 41 height 11
click at [681, 12] on p "Continue" at bounding box center [684, 14] width 22 height 8
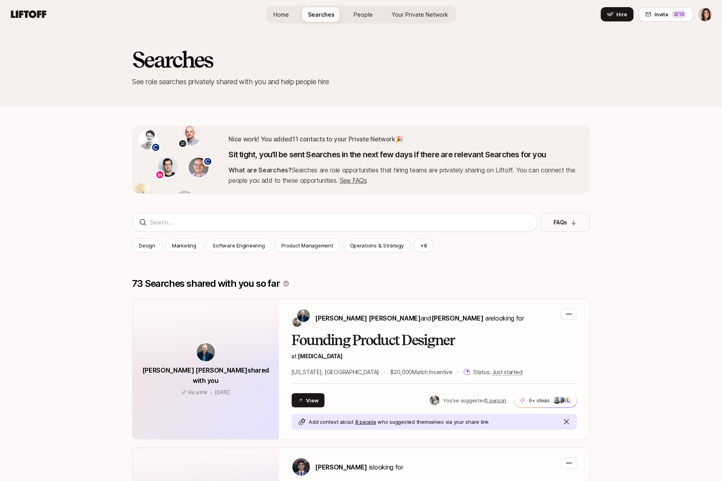
click at [402, 15] on span "Your Private Network" at bounding box center [420, 14] width 56 height 8
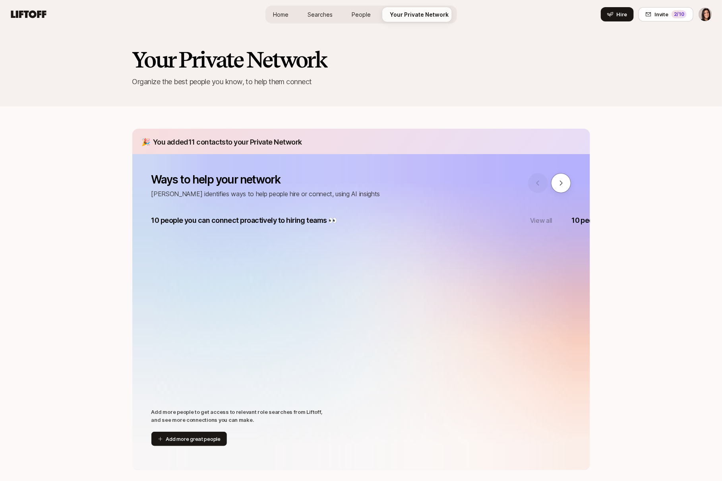
scroll to position [79, 0]
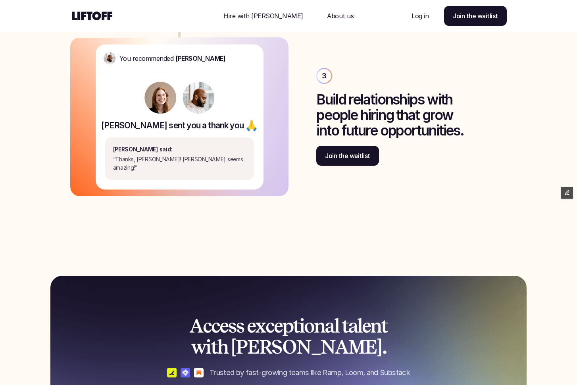
scroll to position [1662, 0]
